Goal: Task Accomplishment & Management: Use online tool/utility

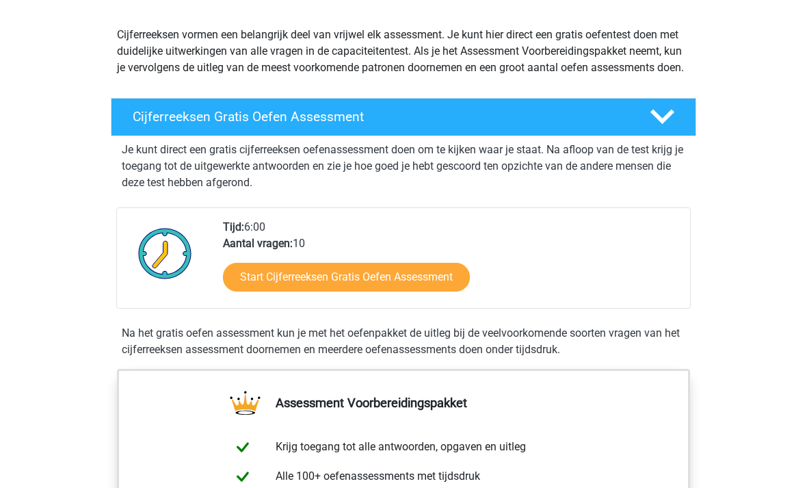
scroll to position [211, 0]
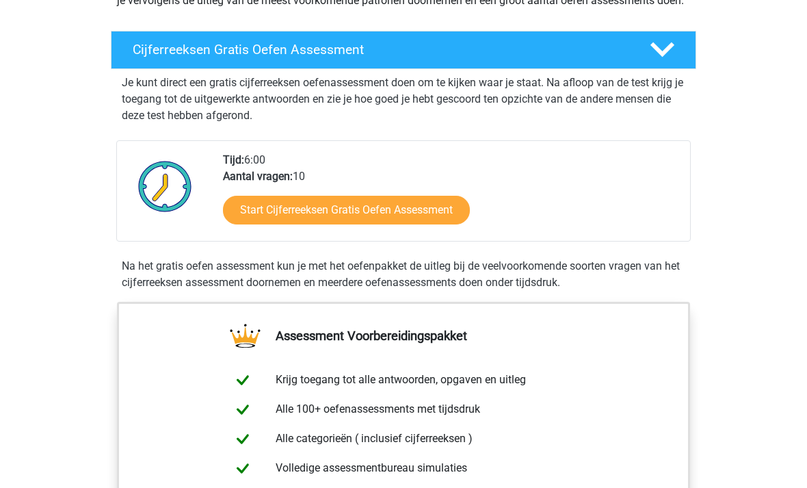
click at [438, 225] on link "Start Cijferreeksen Gratis Oefen Assessment" at bounding box center [346, 210] width 247 height 29
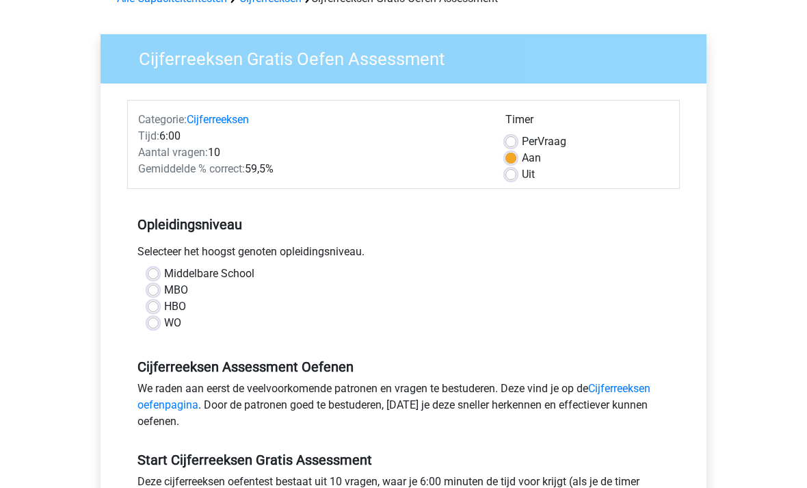
scroll to position [94, 0]
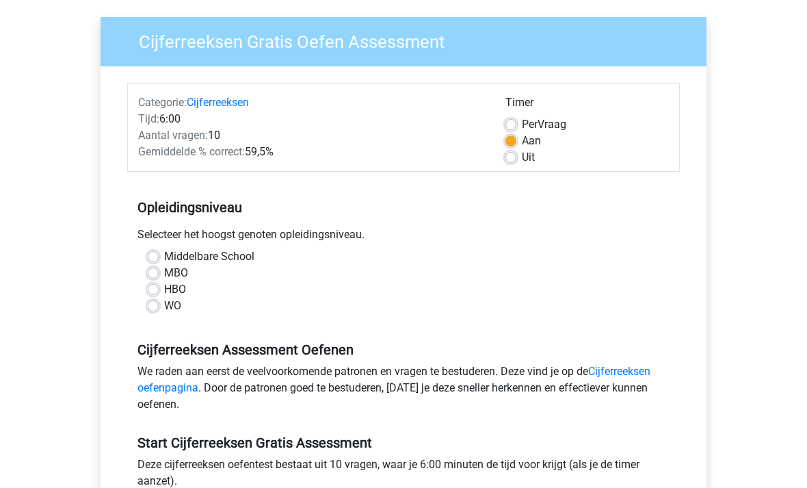
click at [164, 307] on label "WO" at bounding box center [172, 306] width 17 height 16
click at [156, 307] on input "WO" at bounding box center [153, 305] width 11 height 14
radio input "true"
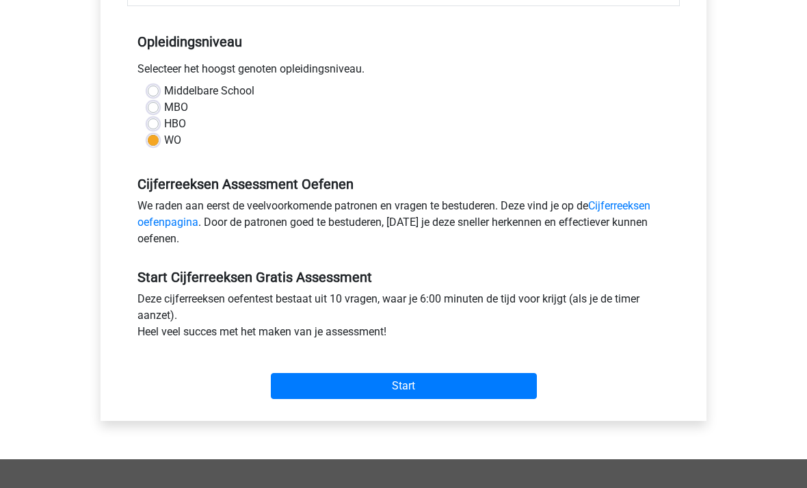
scroll to position [274, 0]
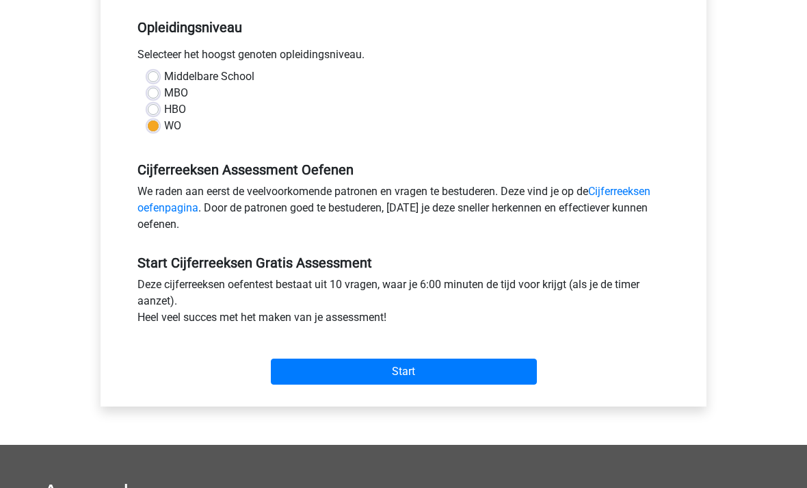
click at [494, 377] on input "Start" at bounding box center [404, 372] width 266 height 26
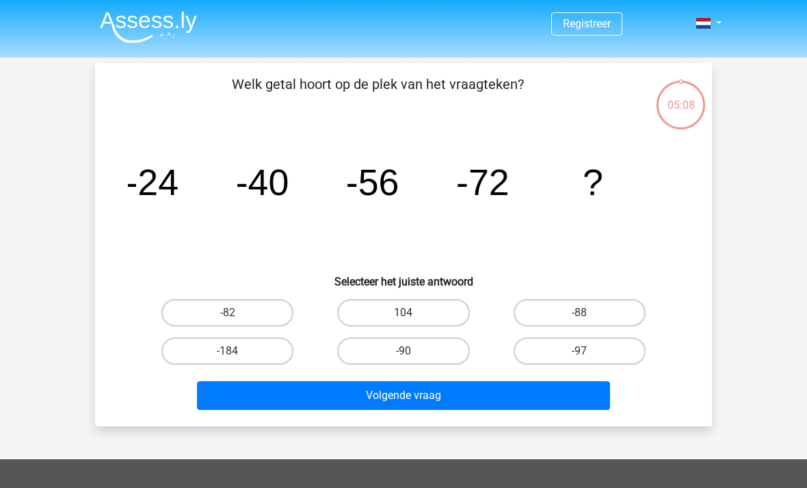
click at [627, 309] on label "-88" at bounding box center [580, 312] width 132 height 27
click at [588, 313] on input "-88" at bounding box center [583, 317] width 9 height 9
radio input "true"
click at [452, 395] on button "Volgende vraag" at bounding box center [404, 395] width 414 height 29
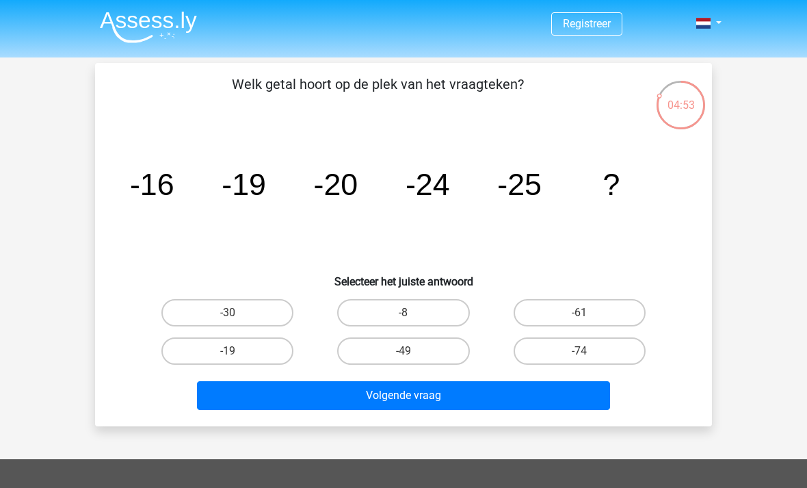
click at [264, 304] on label "-30" at bounding box center [227, 312] width 132 height 27
click at [237, 313] on input "-30" at bounding box center [232, 317] width 9 height 9
radio input "true"
click at [462, 397] on button "Volgende vraag" at bounding box center [404, 395] width 414 height 29
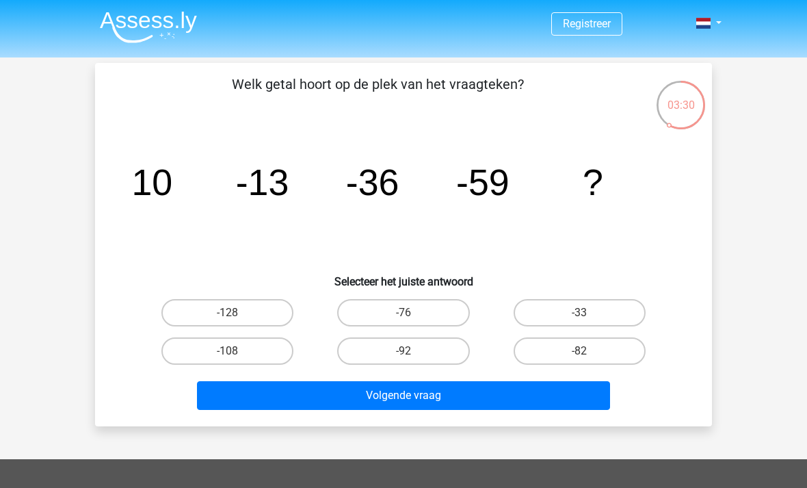
click at [608, 352] on label "-82" at bounding box center [580, 350] width 132 height 27
click at [588, 352] on input "-82" at bounding box center [583, 355] width 9 height 9
radio input "true"
click at [475, 398] on button "Volgende vraag" at bounding box center [404, 395] width 414 height 29
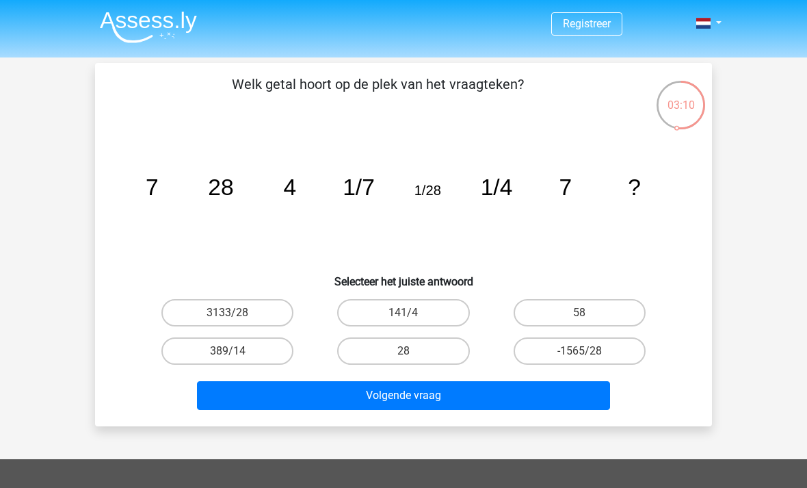
click at [449, 393] on button "Volgende vraag" at bounding box center [404, 395] width 414 height 29
click at [269, 315] on label "3133/28" at bounding box center [227, 312] width 132 height 27
click at [237, 315] on input "3133/28" at bounding box center [232, 317] width 9 height 9
radio input "true"
click at [438, 352] on label "28" at bounding box center [403, 350] width 132 height 27
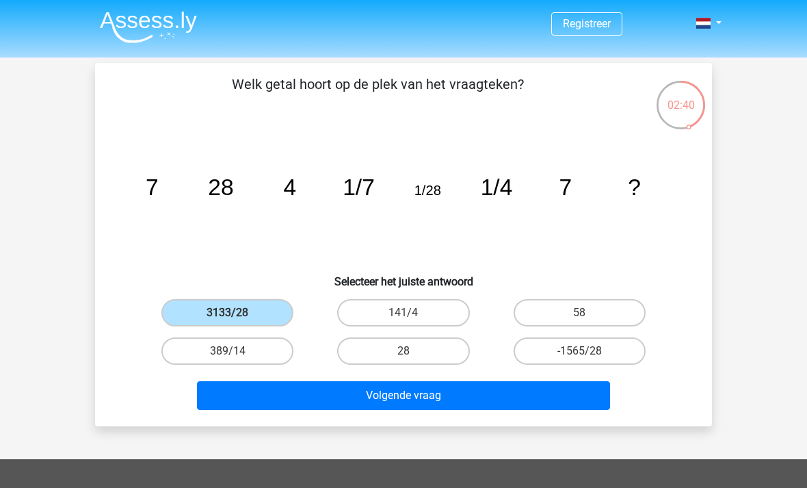
click at [413, 352] on input "28" at bounding box center [408, 355] width 9 height 9
radio input "true"
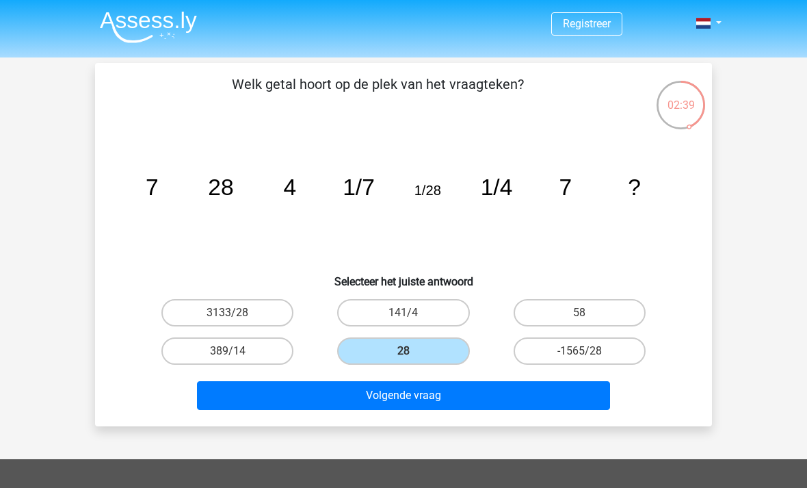
click at [461, 393] on button "Volgende vraag" at bounding box center [404, 395] width 414 height 29
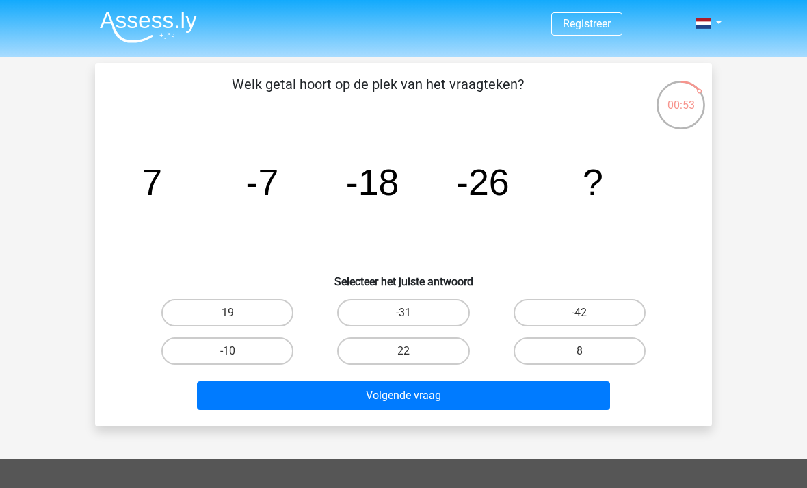
click at [556, 393] on button "Volgende vraag" at bounding box center [404, 395] width 414 height 29
click at [278, 324] on label "19" at bounding box center [227, 312] width 132 height 27
click at [237, 322] on input "19" at bounding box center [232, 317] width 9 height 9
radio input "true"
